Goal: Information Seeking & Learning: Learn about a topic

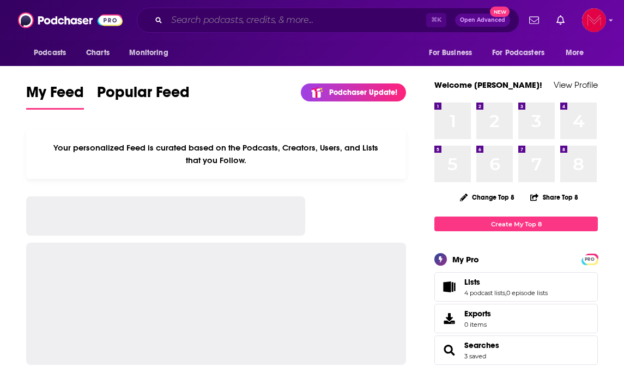
click at [198, 21] on input "Search podcasts, credits, & more..." at bounding box center [296, 19] width 259 height 17
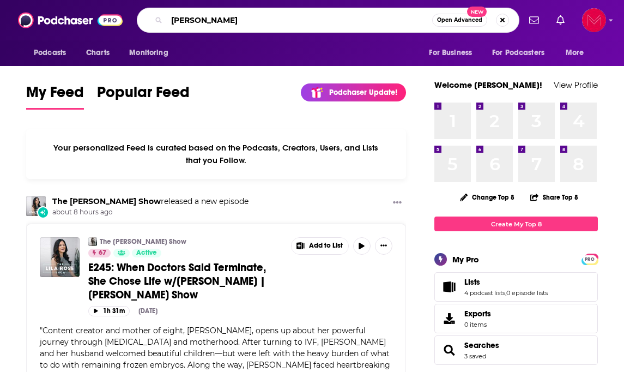
type input "[PERSON_NAME]"
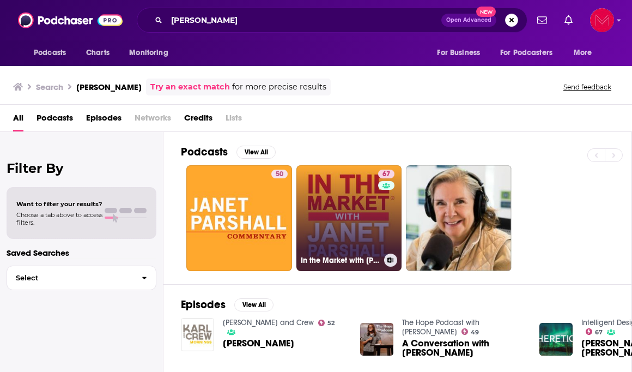
click at [327, 234] on link "67 In the Market with [PERSON_NAME]" at bounding box center [349, 218] width 106 height 106
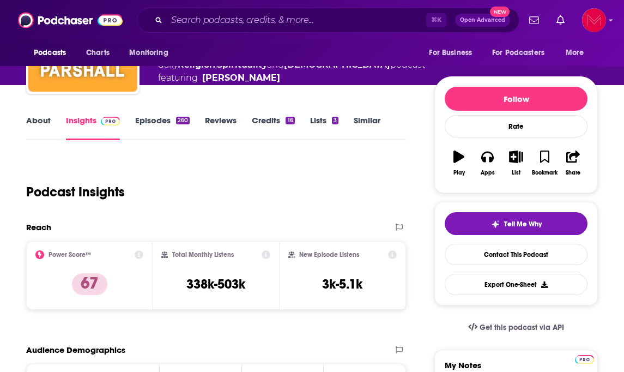
scroll to position [93, 0]
